Goal: Task Accomplishment & Management: Manage account settings

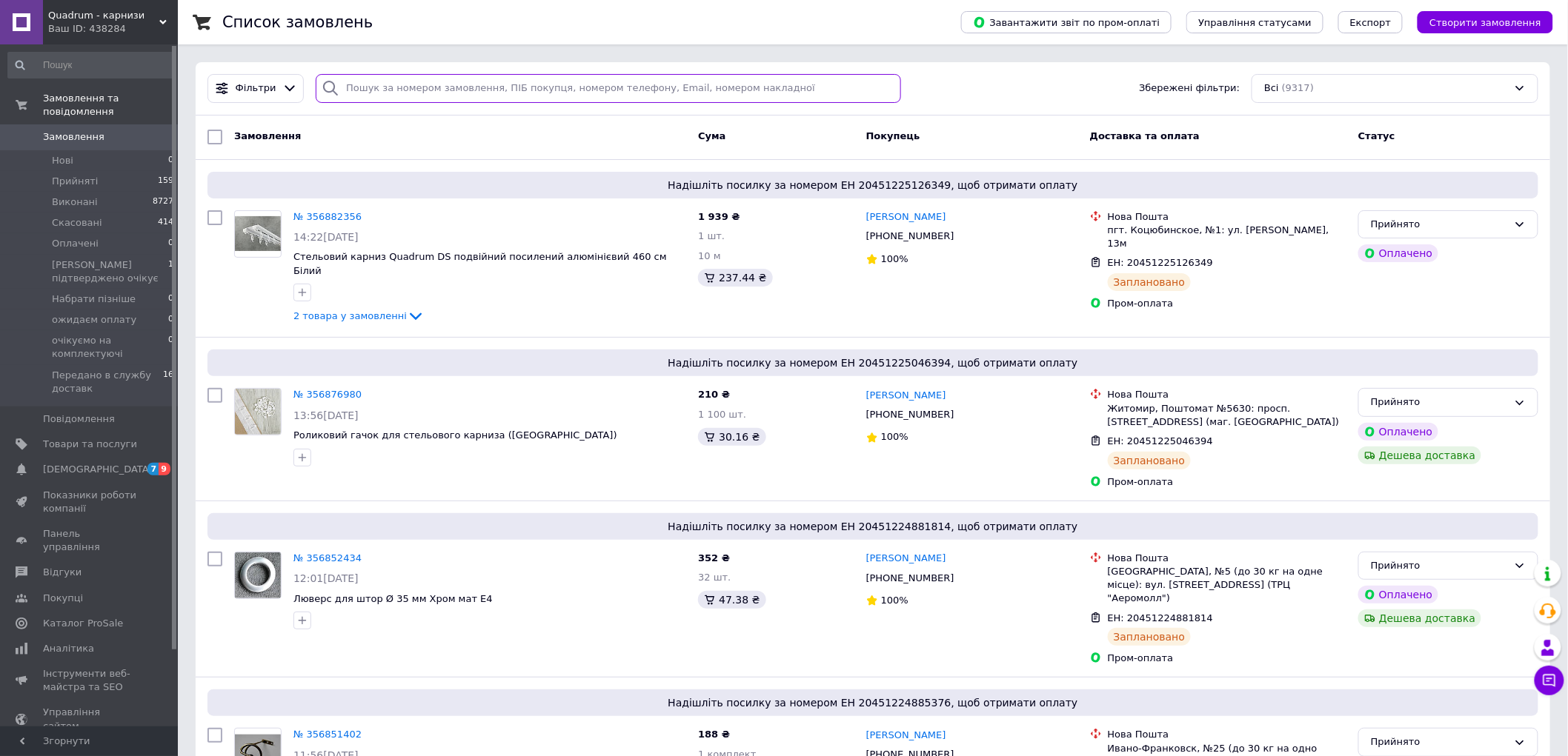
paste input "Фітяк"
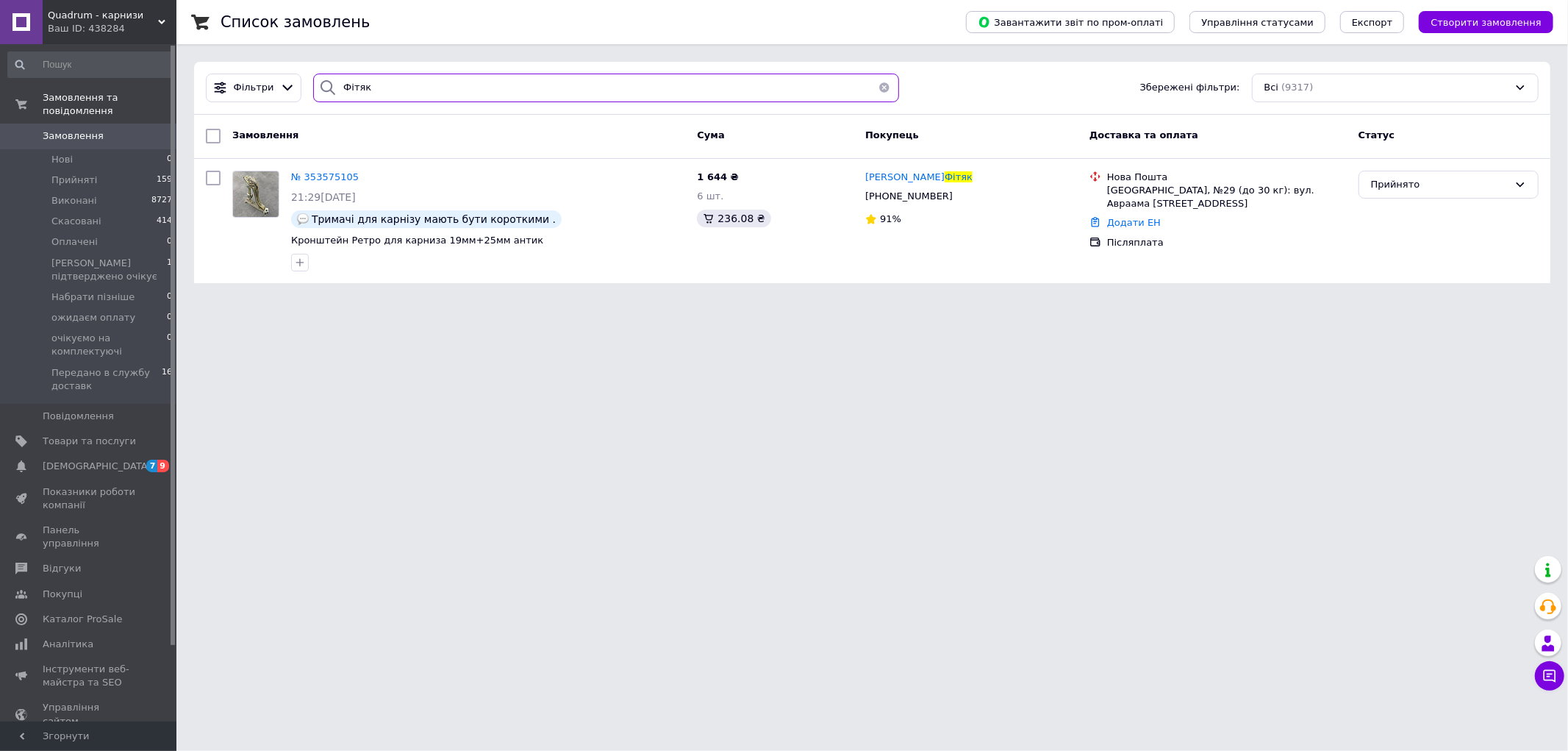
type input "Фітяк"
click at [1454, 184] on div "Прийнято" at bounding box center [1439, 185] width 138 height 16
click at [1412, 241] on li "Скасовано" at bounding box center [1449, 242] width 179 height 27
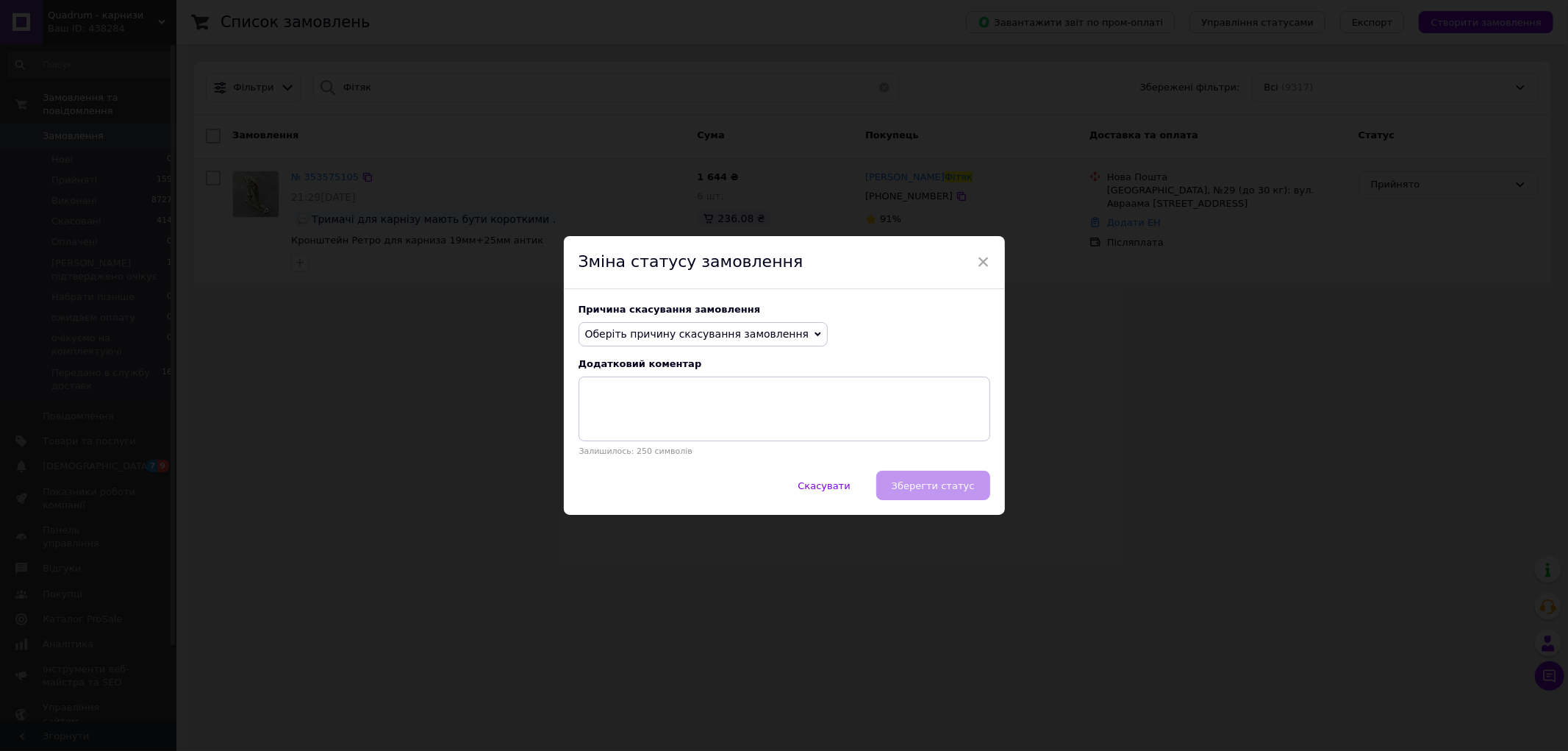
click at [703, 339] on span "Оберіть причину скасування замовлення" at bounding box center [697, 334] width 224 height 12
click at [676, 430] on li "На прохання покупця" at bounding box center [703, 424] width 248 height 20
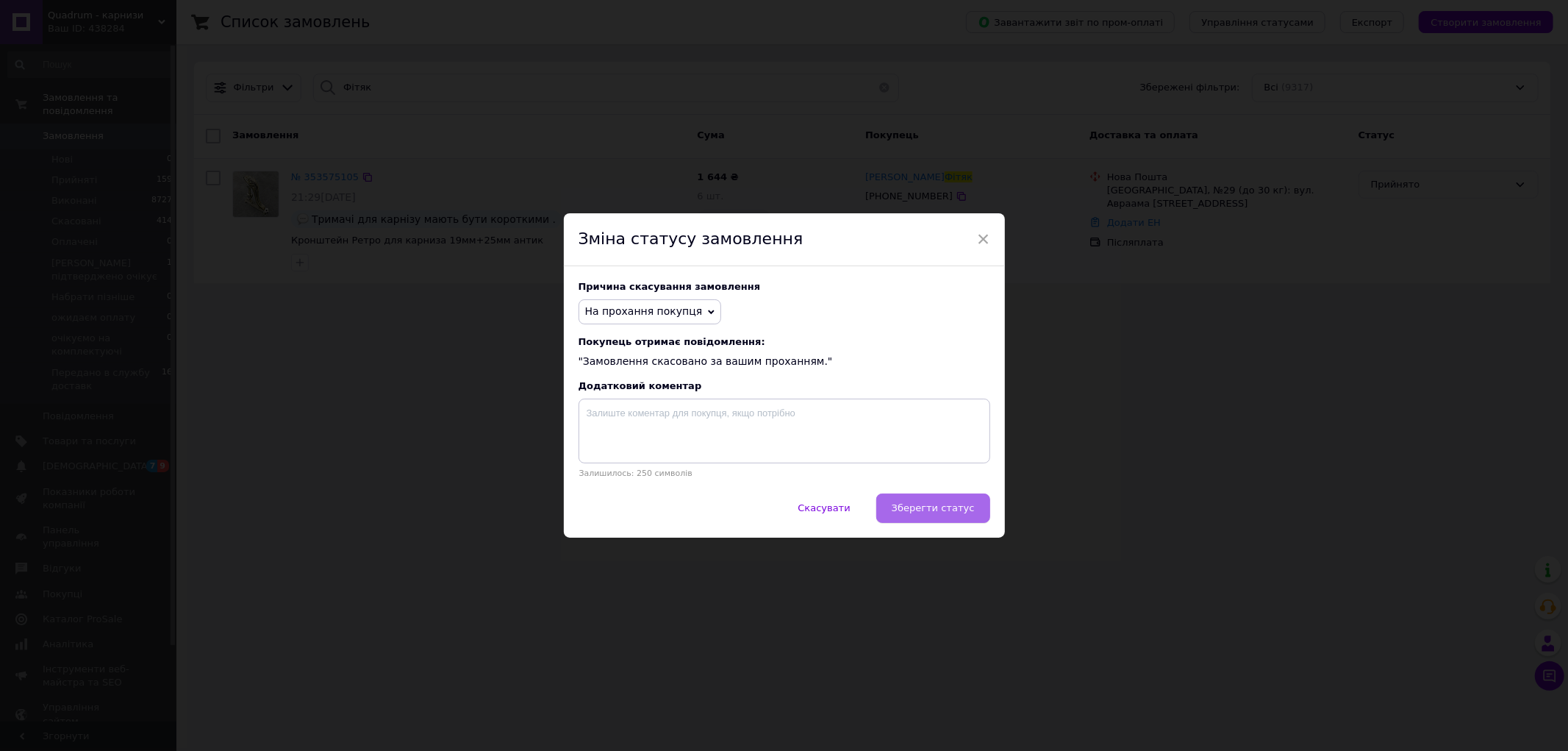
click at [928, 513] on span "Зберегти статус" at bounding box center [933, 508] width 83 height 11
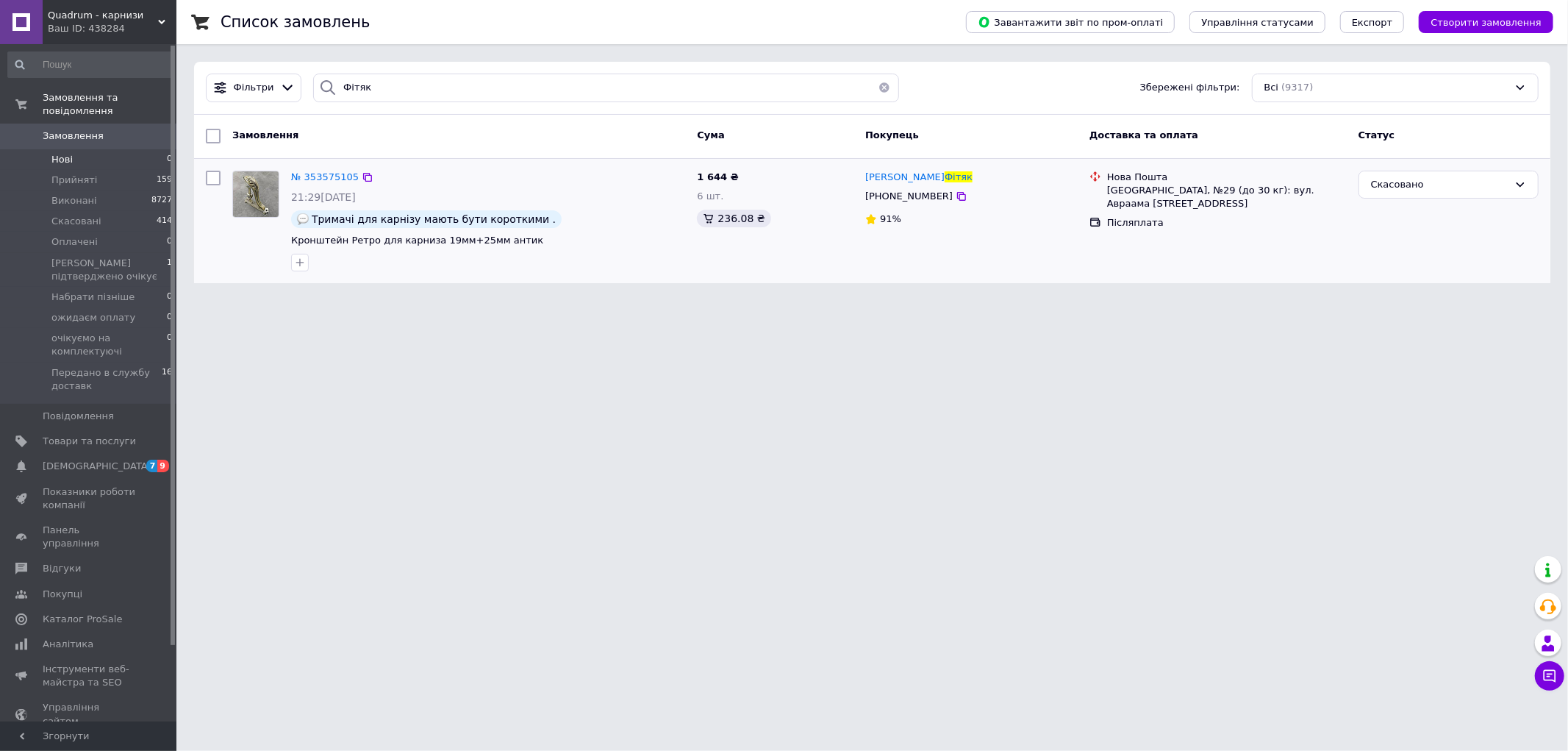
click at [82, 149] on li "Нові 0" at bounding box center [90, 159] width 180 height 20
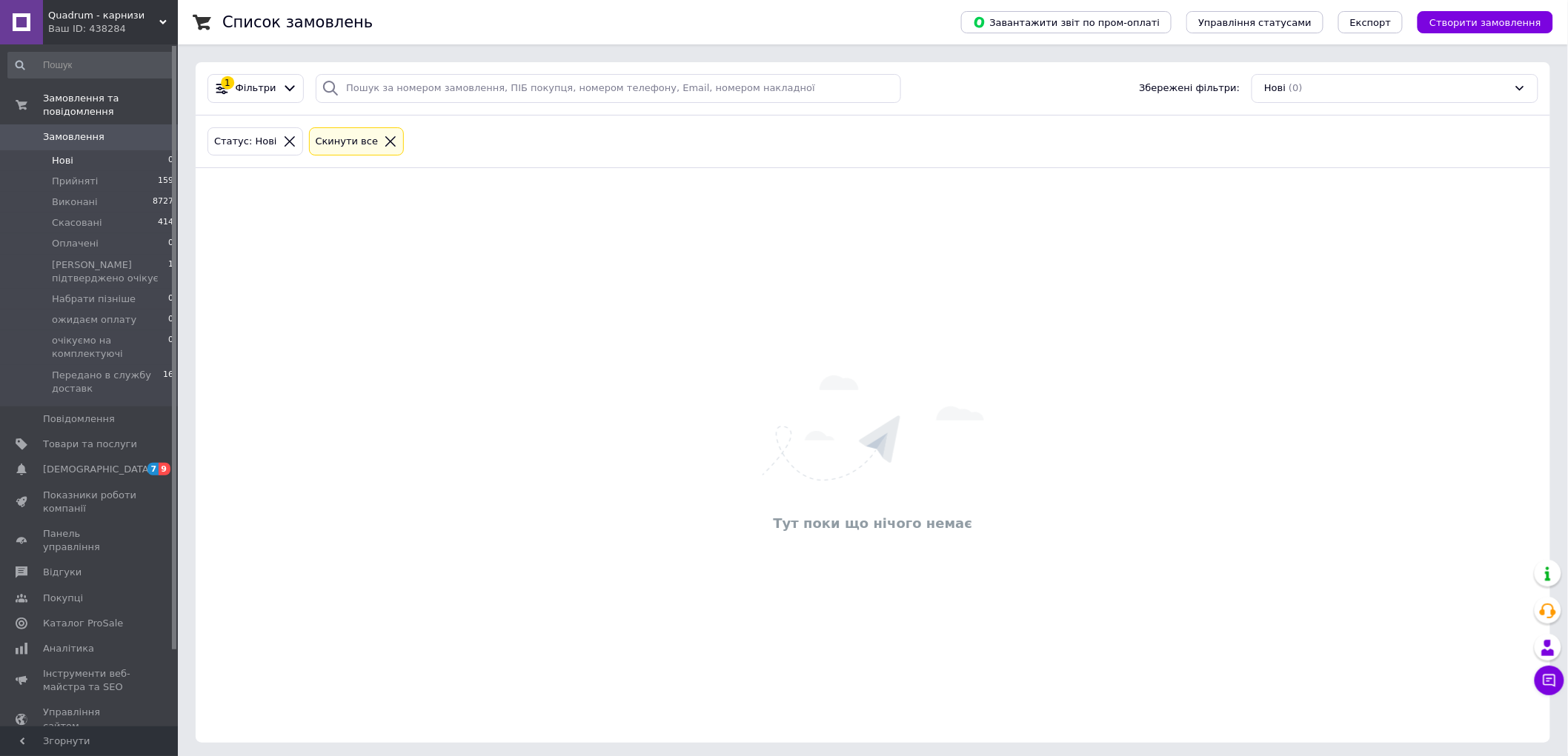
click at [283, 137] on icon at bounding box center [290, 142] width 14 height 14
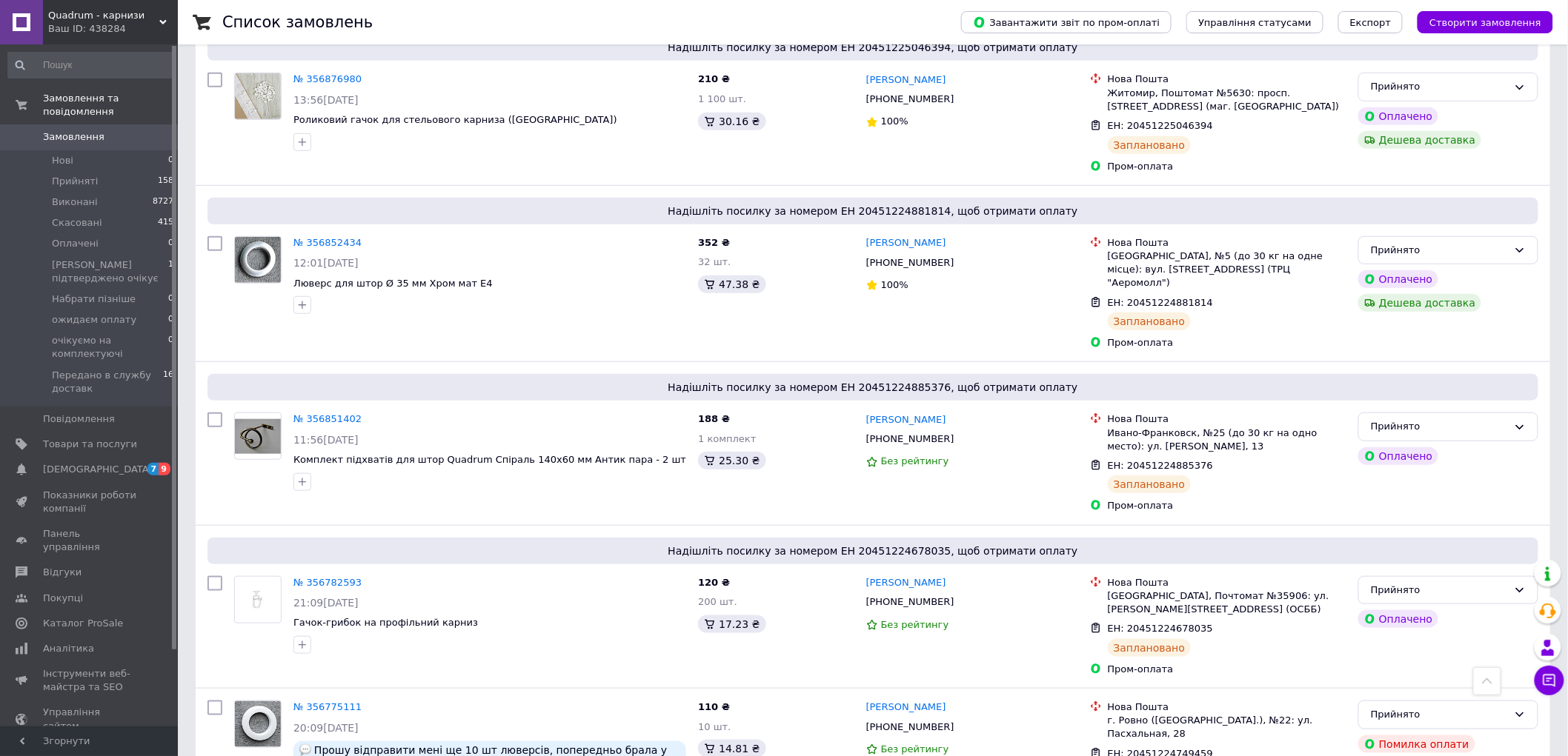
scroll to position [164, 0]
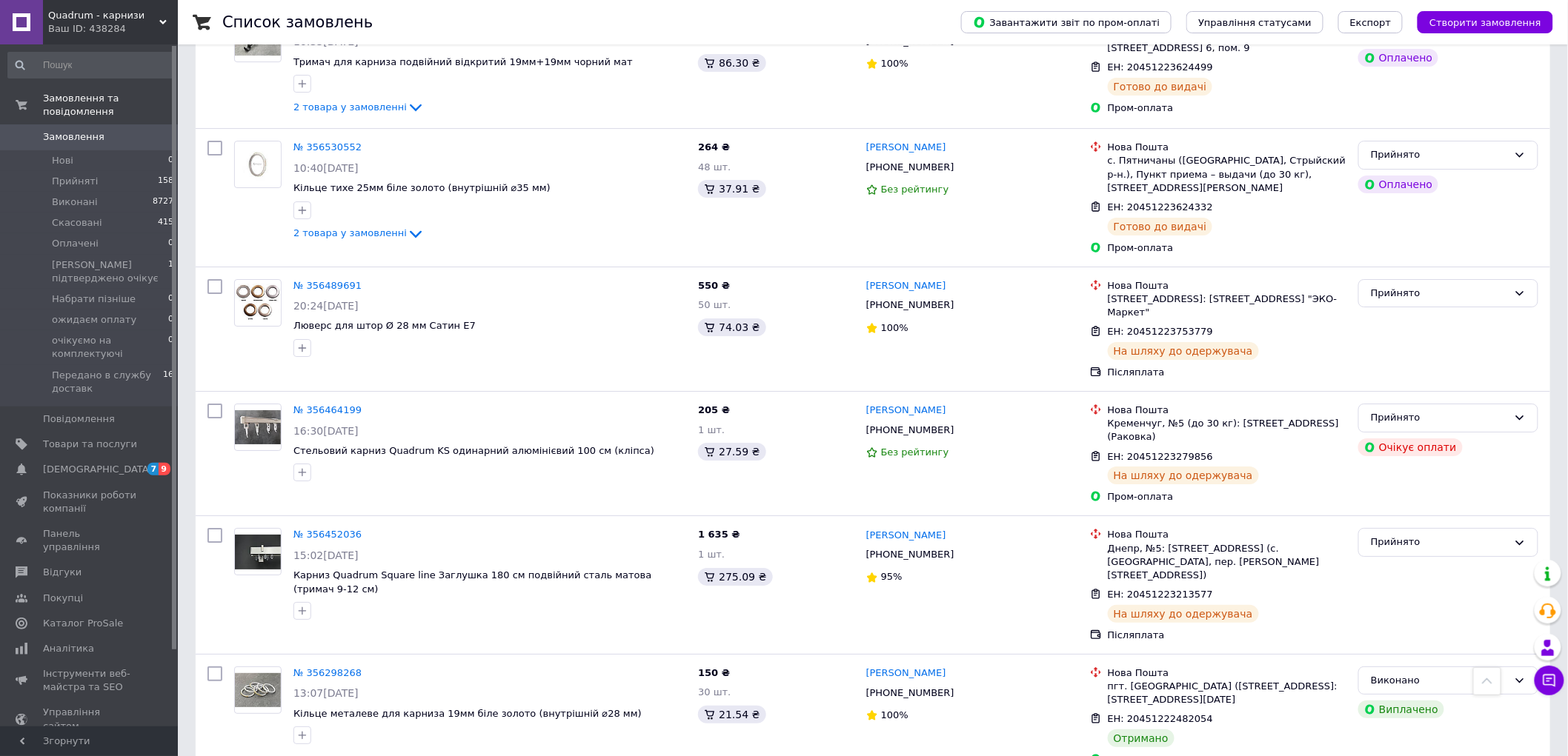
scroll to position [2181, 0]
